Goal: Information Seeking & Learning: Find specific fact

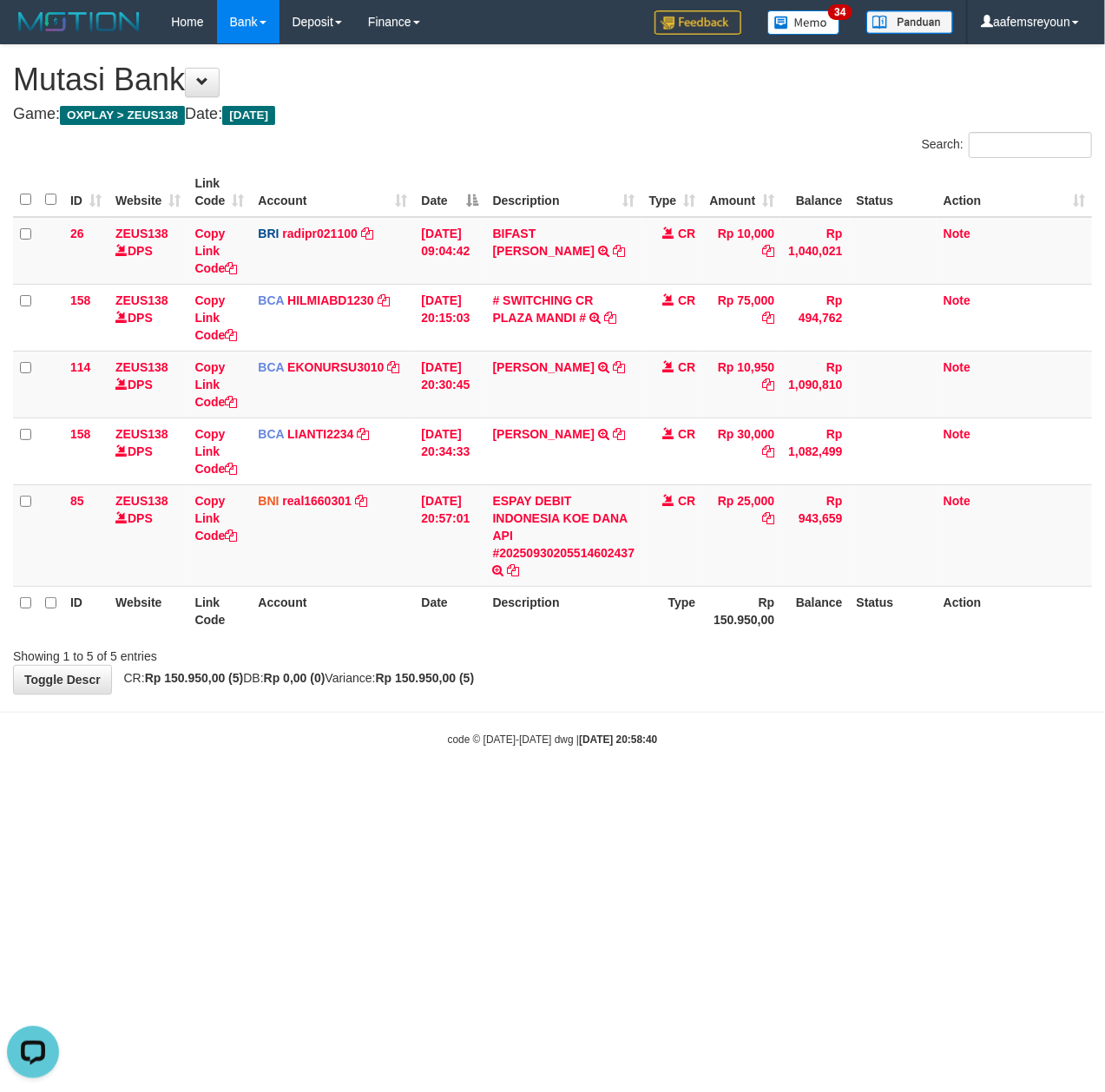
drag, startPoint x: 192, startPoint y: 620, endPoint x: 149, endPoint y: 623, distance: 43.1
click at [192, 620] on th "Link Code" at bounding box center [219, 610] width 63 height 50
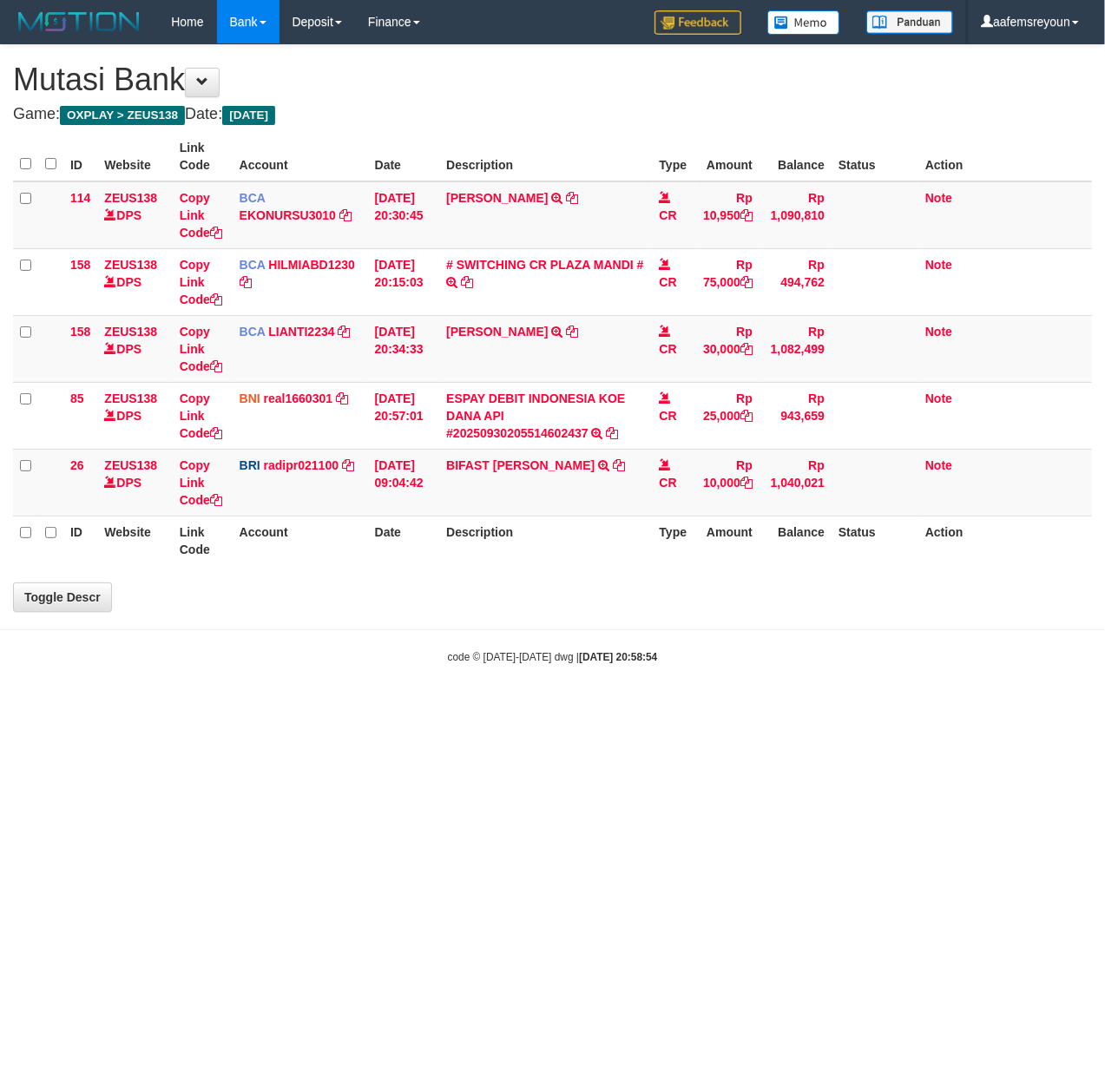
click at [323, 708] on body "Toggle navigation Home Bank Account List Mutasi Bank Search Sync Note Mutasi De…" at bounding box center [552, 354] width 1105 height 708
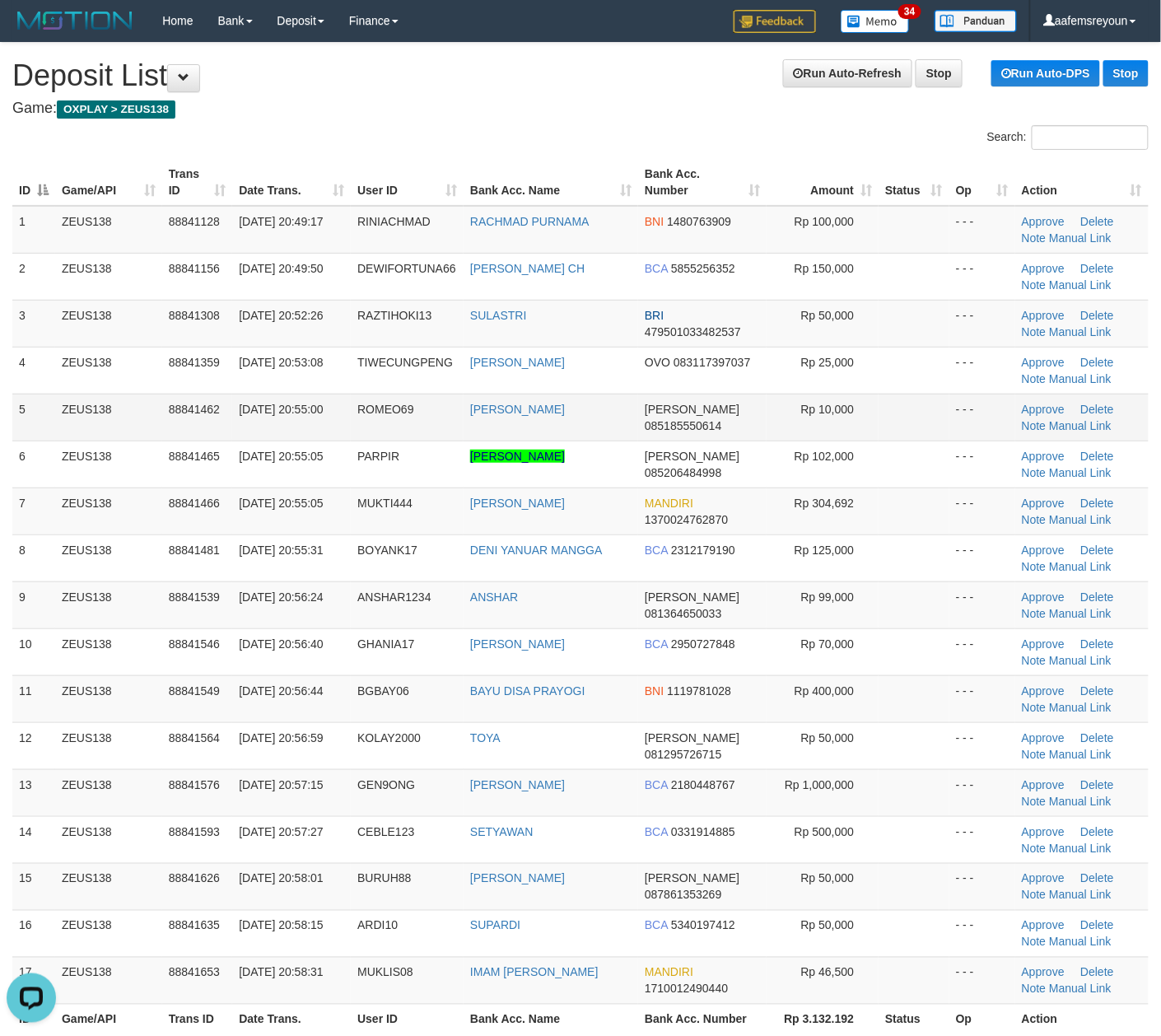
click at [792, 402] on td "Rp 10,000" at bounding box center [822, 417] width 112 height 47
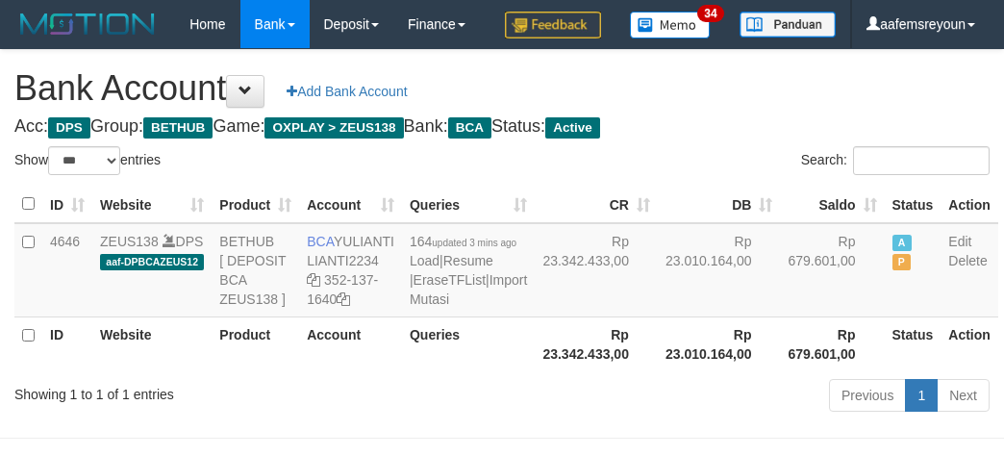
select select "***"
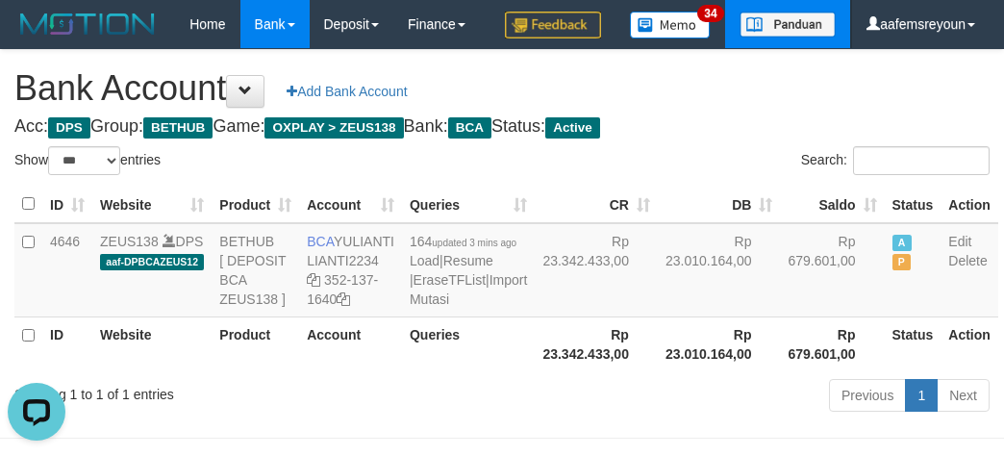
scroll to position [42, 0]
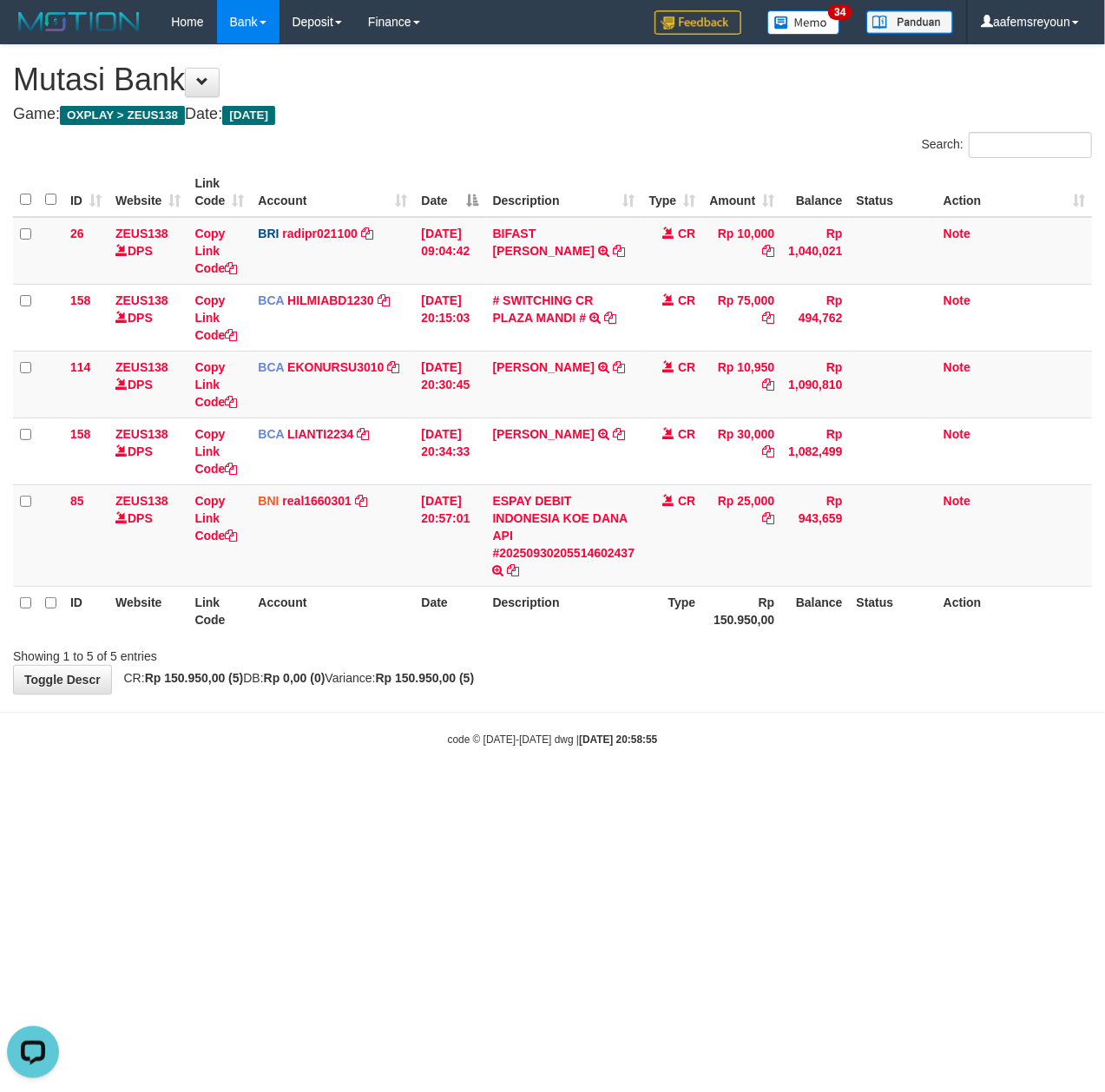
drag, startPoint x: 612, startPoint y: 890, endPoint x: 595, endPoint y: 896, distance: 18.0
click at [609, 791] on html "Toggle navigation Home Bank Account List Mutasi Bank Search Sync Note Mutasi De…" at bounding box center [552, 395] width 1105 height 791
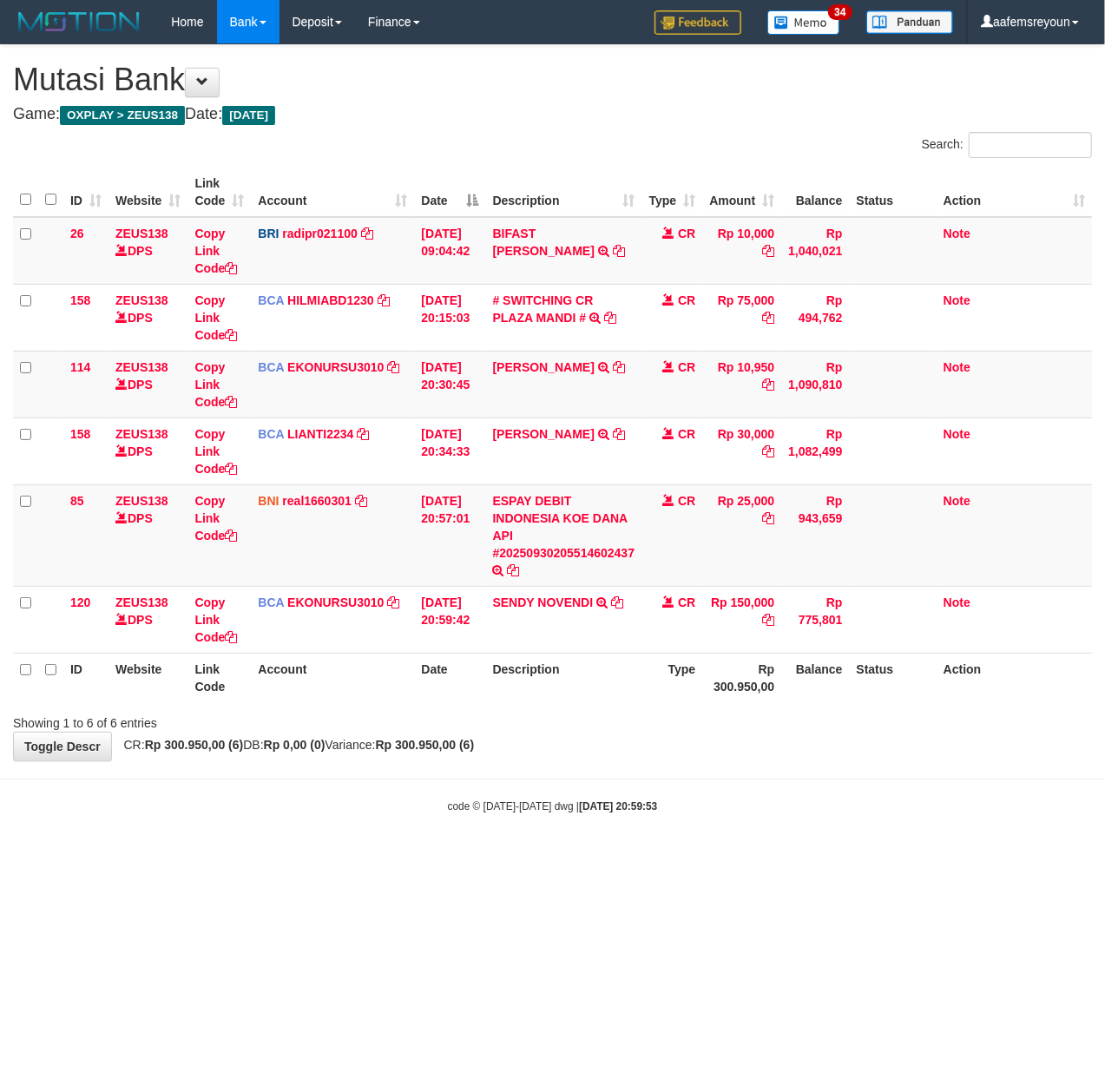
click at [601, 857] on html "Toggle navigation Home Bank Account List Mutasi Bank Search Sync Note Mutasi De…" at bounding box center [552, 429] width 1105 height 857
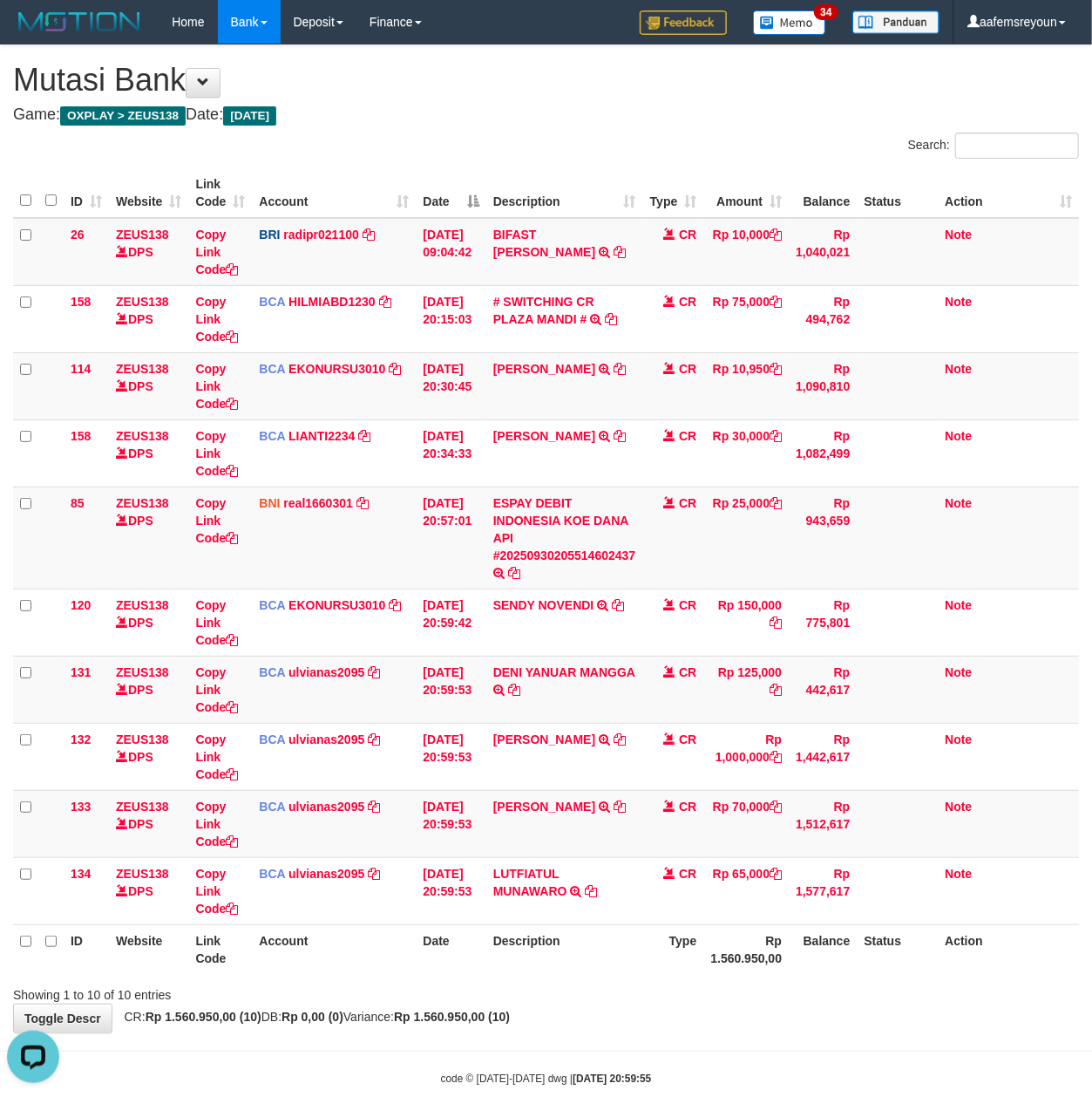
drag, startPoint x: 487, startPoint y: 929, endPoint x: 487, endPoint y: 939, distance: 10.0
click at [486, 940] on th "Date" at bounding box center [450, 949] width 70 height 50
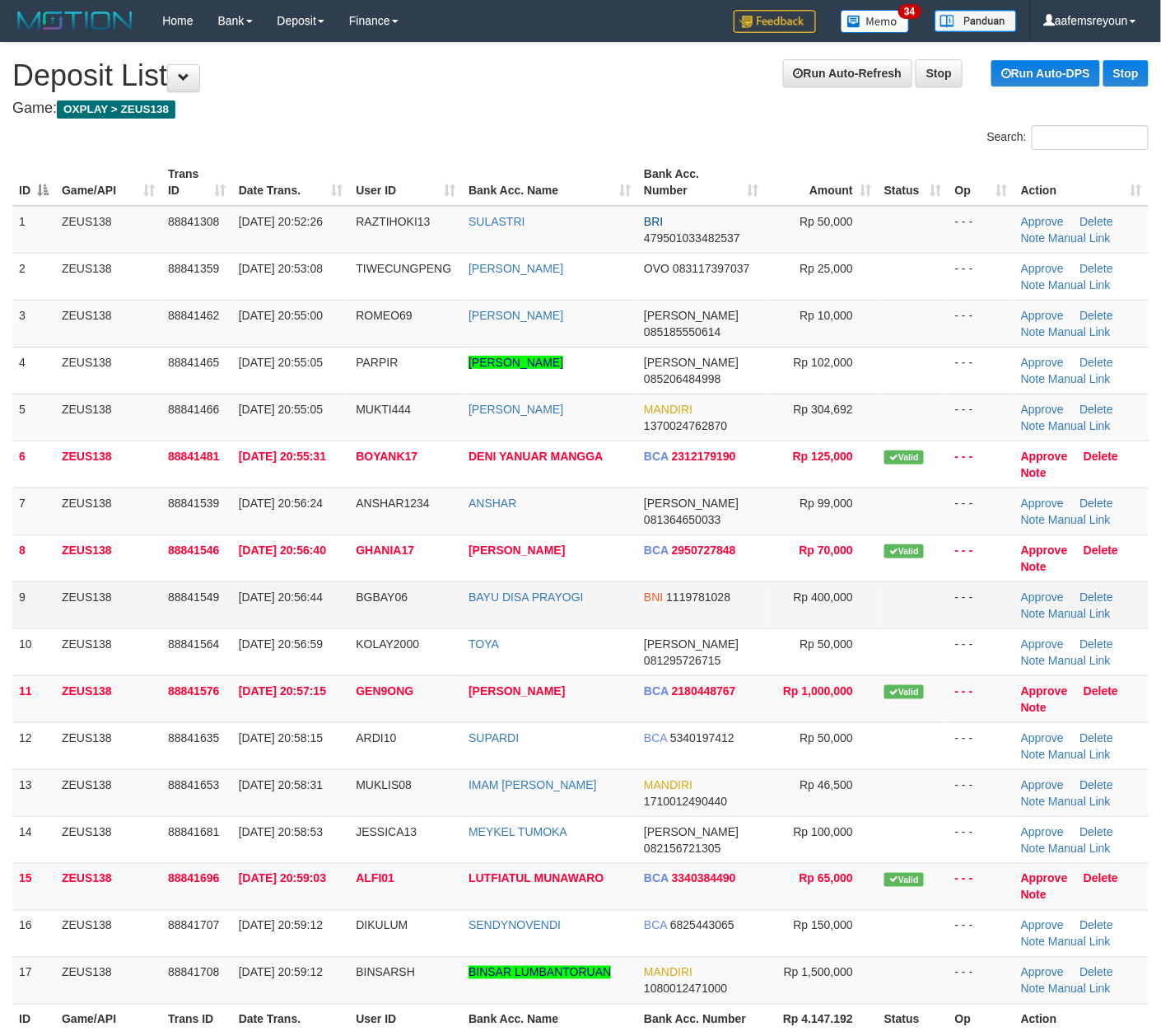
click at [841, 590] on td "Rp 400,000" at bounding box center [822, 604] width 113 height 47
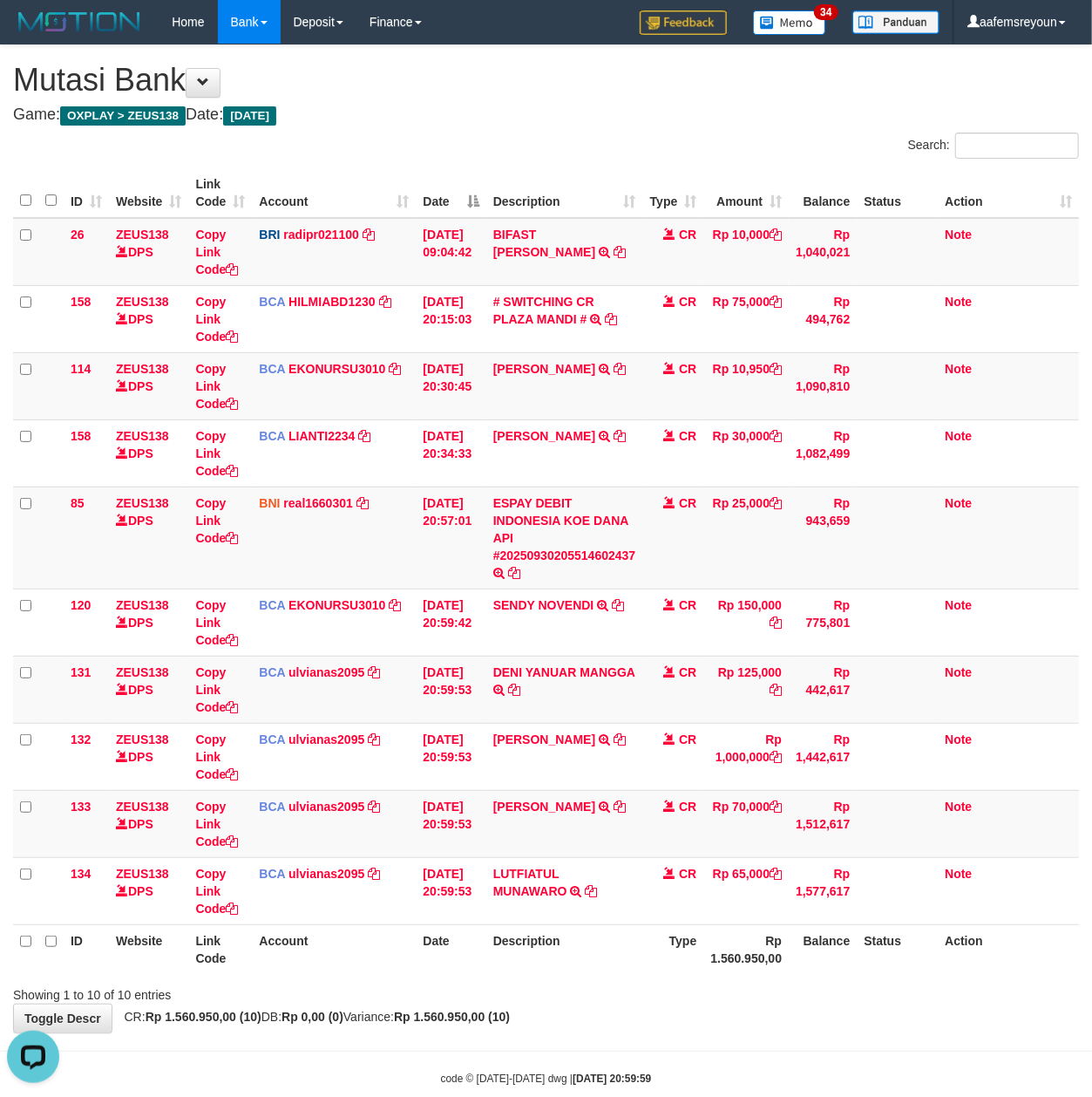
drag, startPoint x: 729, startPoint y: 1043, endPoint x: 1097, endPoint y: 775, distance: 455.2
click at [730, 1041] on body "Toggle navigation Home Bank Account List Mutasi Bank Search Sync Note Mutasi De…" at bounding box center [546, 565] width 1092 height 1131
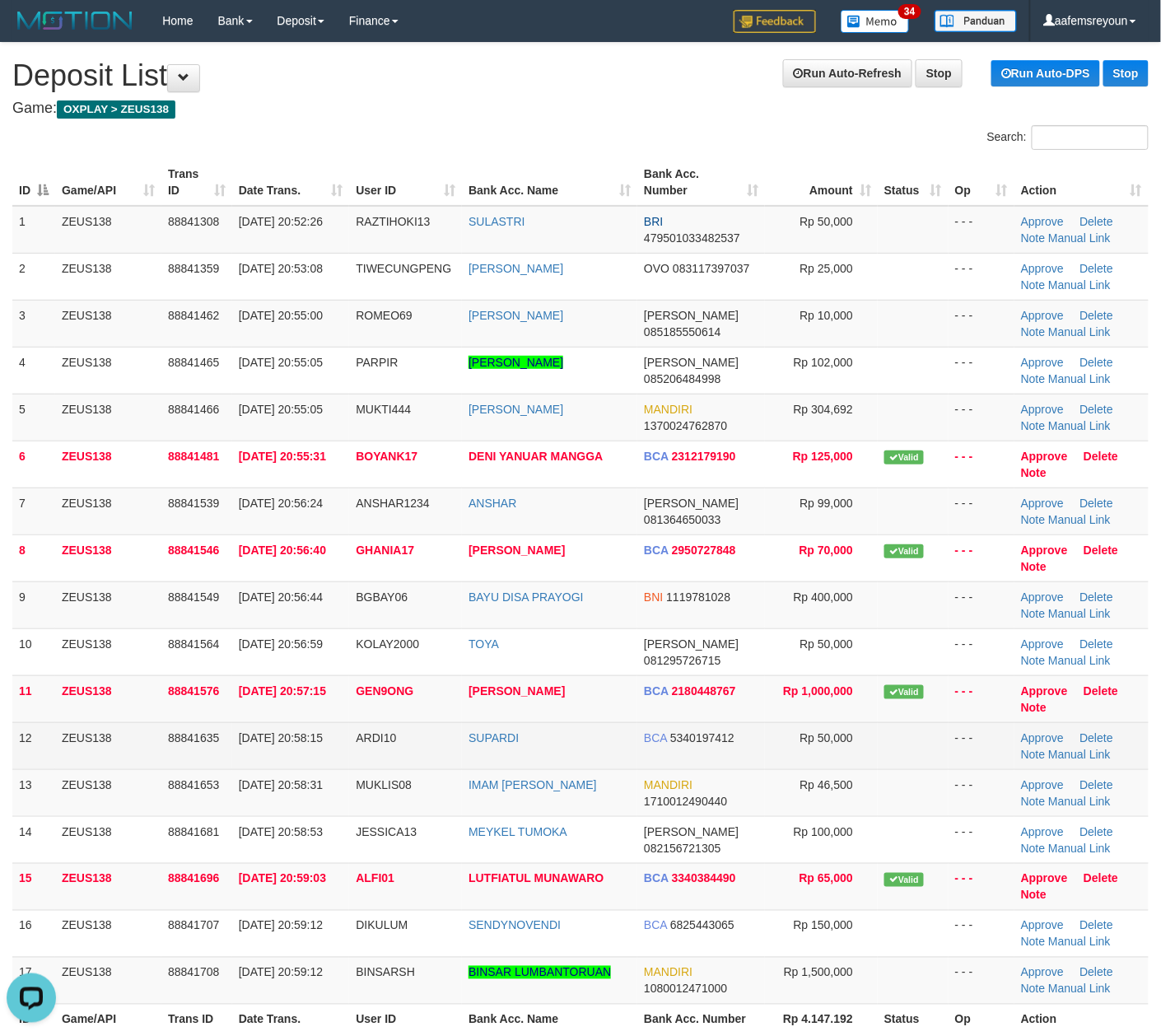
drag, startPoint x: 729, startPoint y: 754, endPoint x: 725, endPoint y: 746, distance: 8.9
click at [726, 748] on td "BCA 5340197412" at bounding box center [700, 746] width 128 height 47
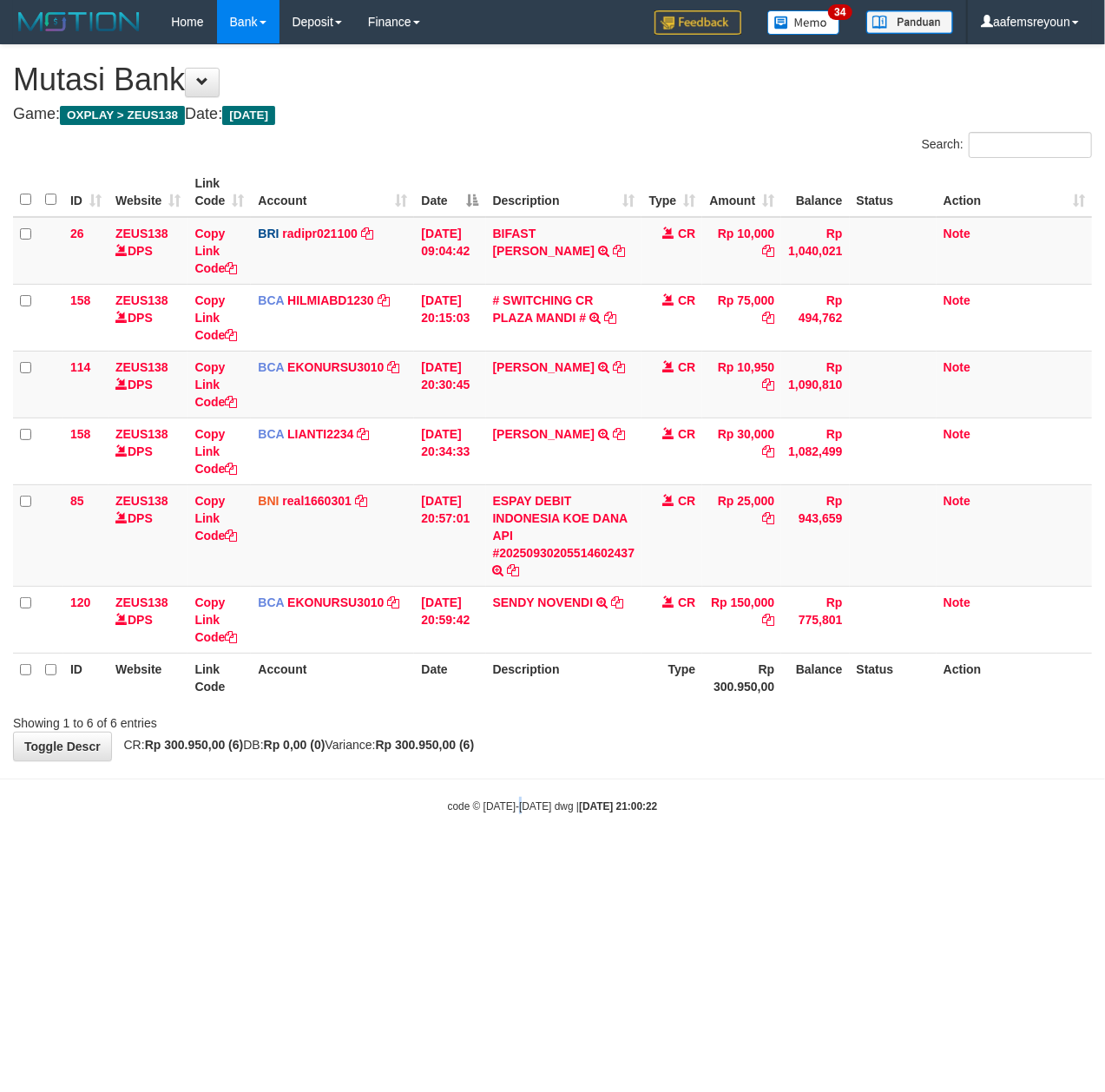
drag, startPoint x: 525, startPoint y: 880, endPoint x: 5, endPoint y: 828, distance: 522.6
click at [518, 857] on html "Toggle navigation Home Bank Account List Mutasi Bank Search Sync Note Mutasi De…" at bounding box center [552, 429] width 1105 height 857
drag, startPoint x: 546, startPoint y: 813, endPoint x: 421, endPoint y: 782, distance: 128.8
click at [543, 785] on html "Toggle navigation Home Bank Account List Mutasi Bank Search Sync Note Mutasi De…" at bounding box center [552, 429] width 1105 height 857
